Goal: Task Accomplishment & Management: Manage account settings

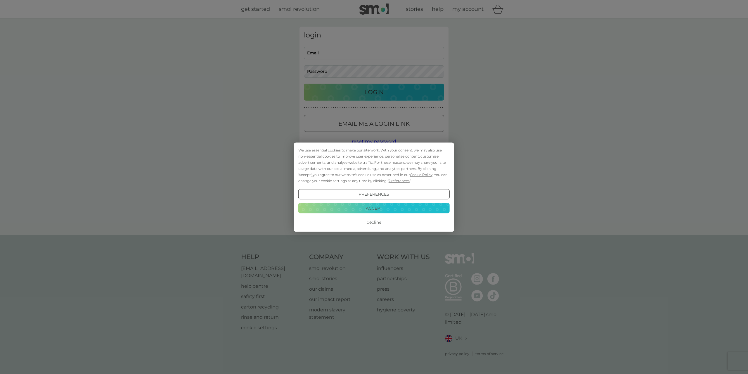
type input "[EMAIL_ADDRESS][DOMAIN_NAME]"
click at [383, 211] on button "Accept" at bounding box center [373, 208] width 151 height 11
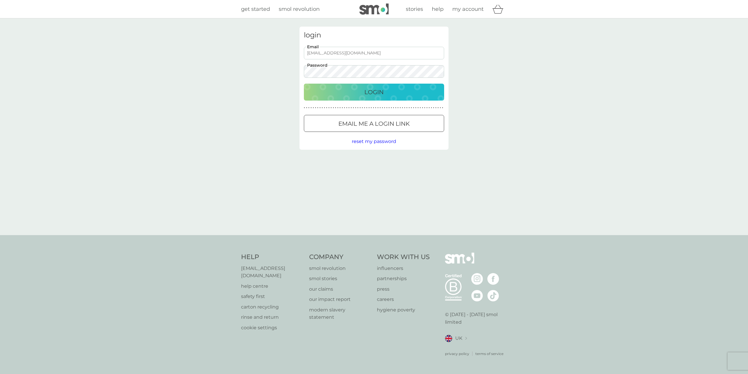
click at [373, 94] on p "Login" at bounding box center [373, 91] width 19 height 9
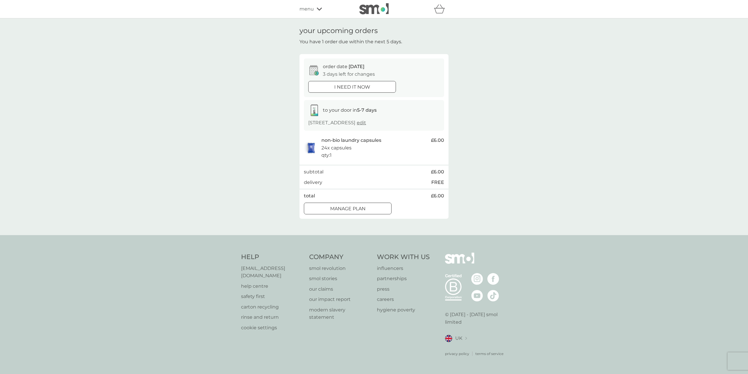
click at [317, 11] on icon at bounding box center [319, 9] width 5 height 4
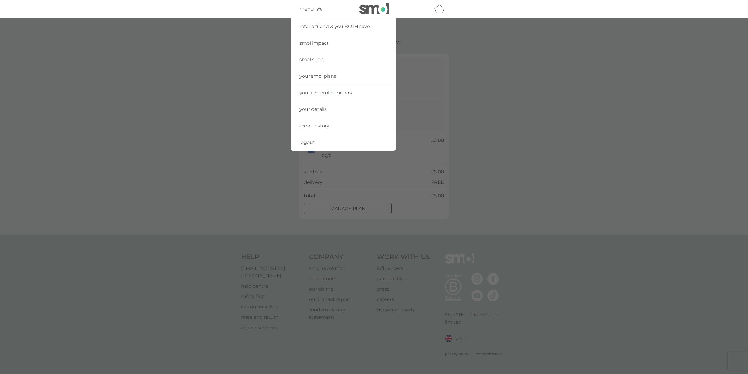
click at [309, 77] on span "your smol plans" at bounding box center [317, 76] width 37 height 6
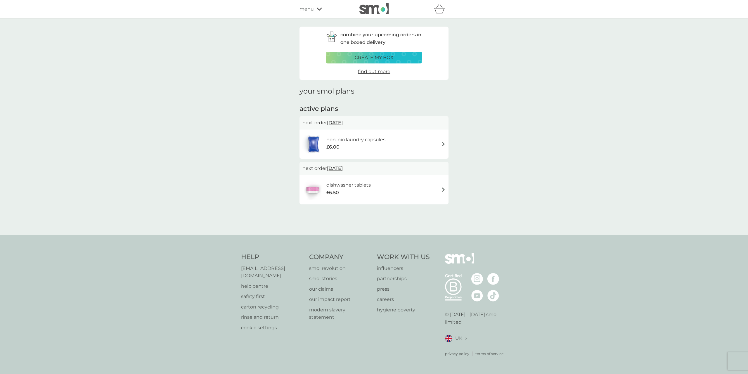
click at [444, 189] on img at bounding box center [443, 189] width 4 height 4
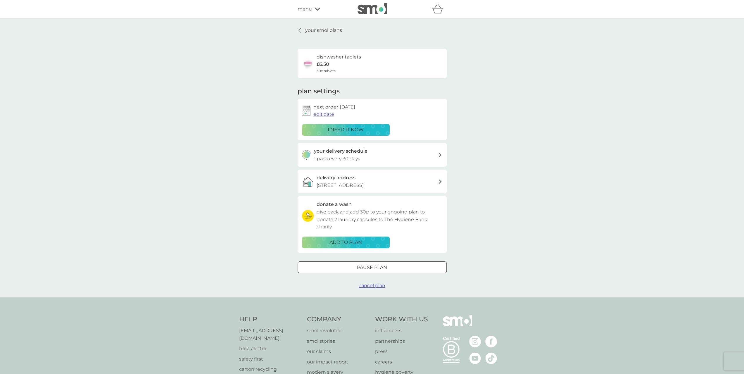
click at [299, 32] on icon at bounding box center [299, 30] width 2 height 5
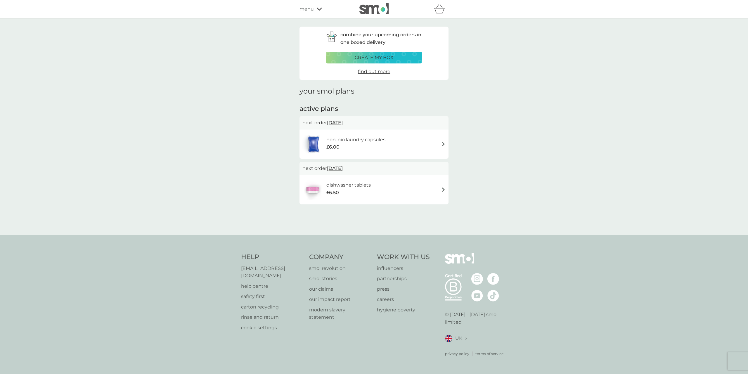
click at [380, 75] on link "find out more" at bounding box center [374, 72] width 32 height 8
